Goal: Check status: Check status

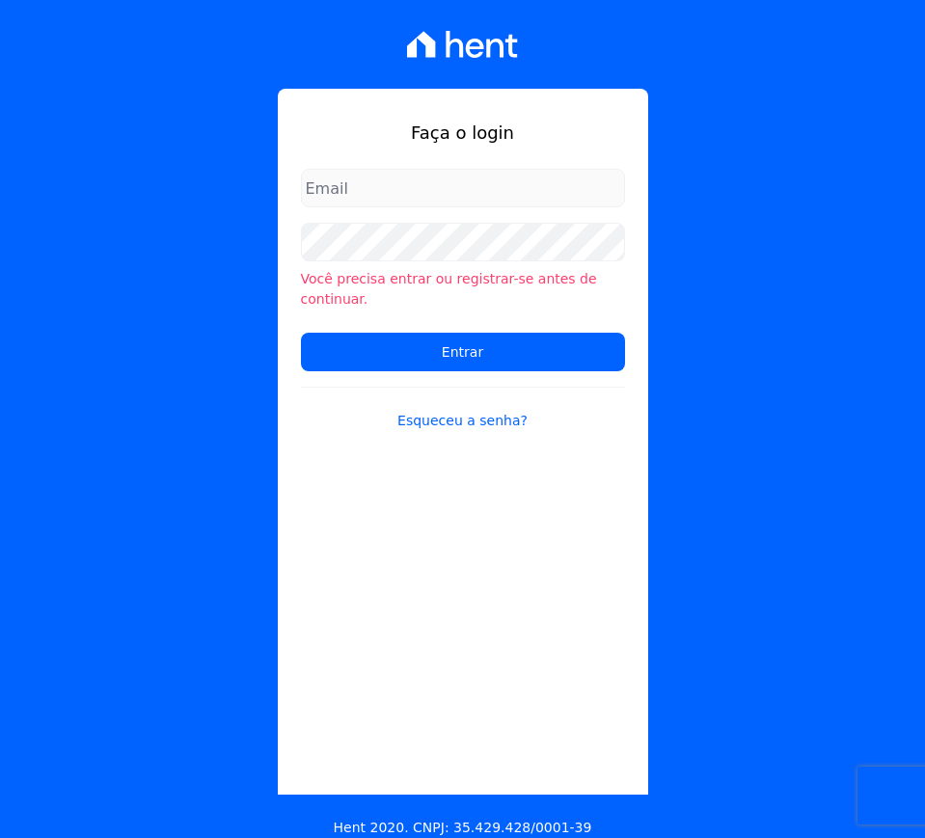
click at [408, 193] on input "email" at bounding box center [463, 188] width 324 height 39
type input "documentacao@construtoraminerva.com.br"
click at [420, 173] on input "documentacao@construtoraminerva.com.br" at bounding box center [463, 188] width 324 height 39
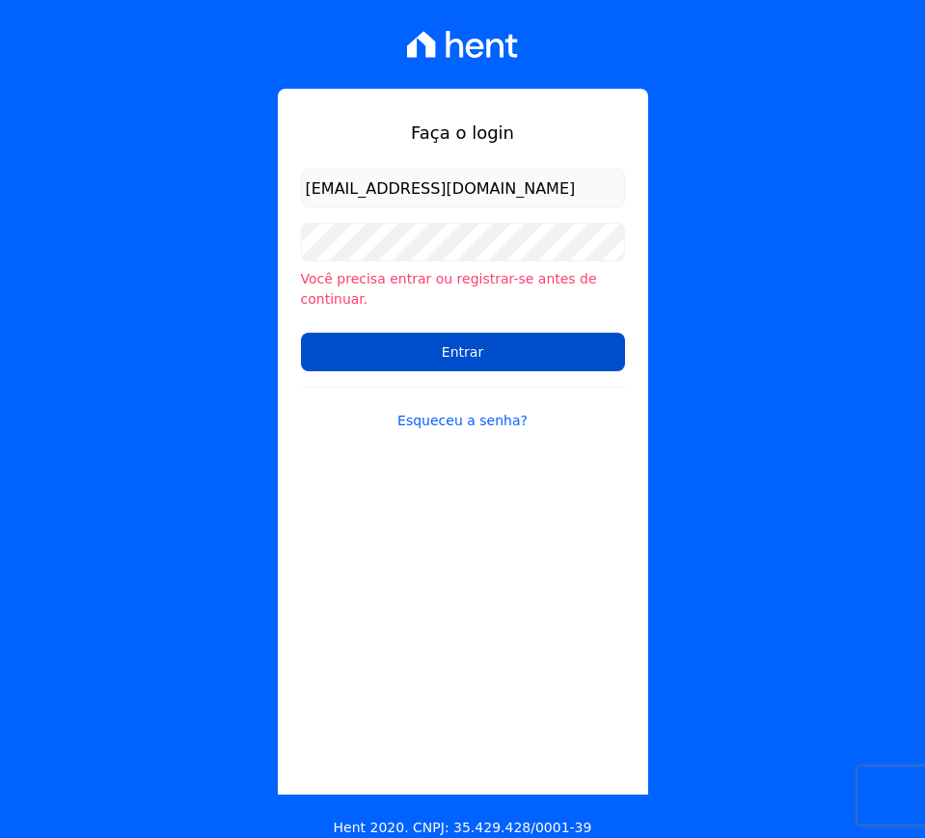
click at [338, 338] on input "Entrar" at bounding box center [463, 352] width 324 height 39
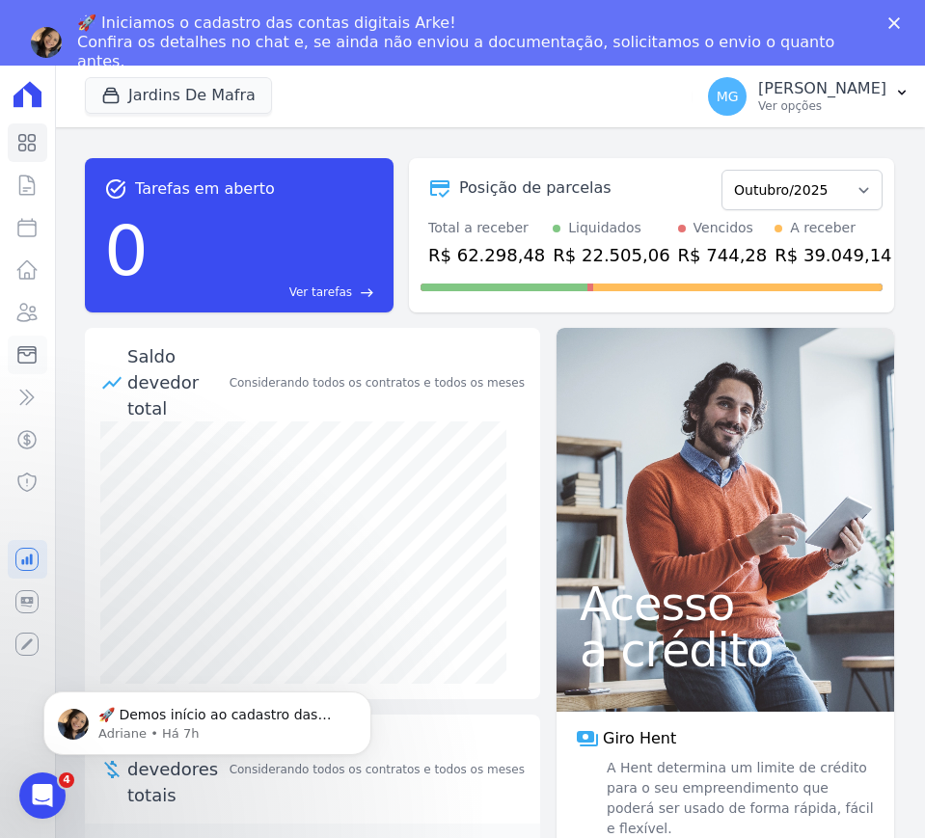
click at [32, 356] on icon at bounding box center [26, 354] width 23 height 23
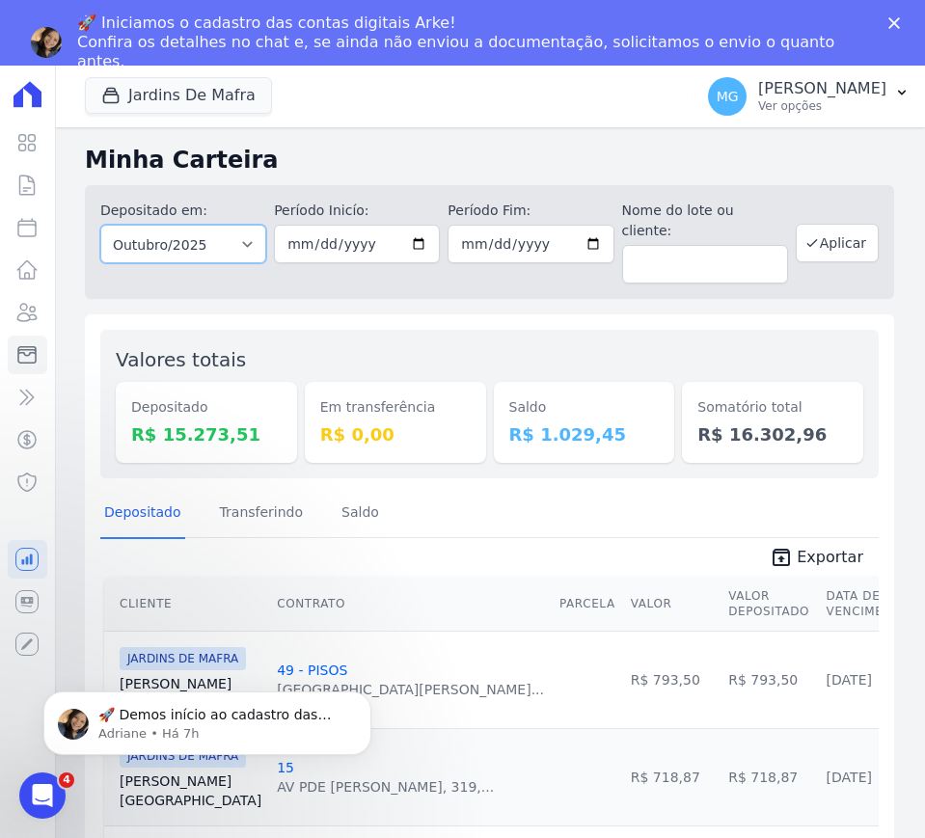
click at [230, 244] on select "Todos os meses Agosto/2025 Setembro/2025 Outubro/2025 Novembro/2025 Dezembro/20…" at bounding box center [183, 244] width 166 height 39
select select "09/2025"
click at [100, 225] on select "Todos os meses Agosto/2025 Setembro/2025 Outubro/2025 Novembro/2025 Dezembro/20…" at bounding box center [183, 244] width 166 height 39
click at [854, 236] on button "Aplicar" at bounding box center [836, 243] width 83 height 39
